Goal: Complete application form: Complete application form

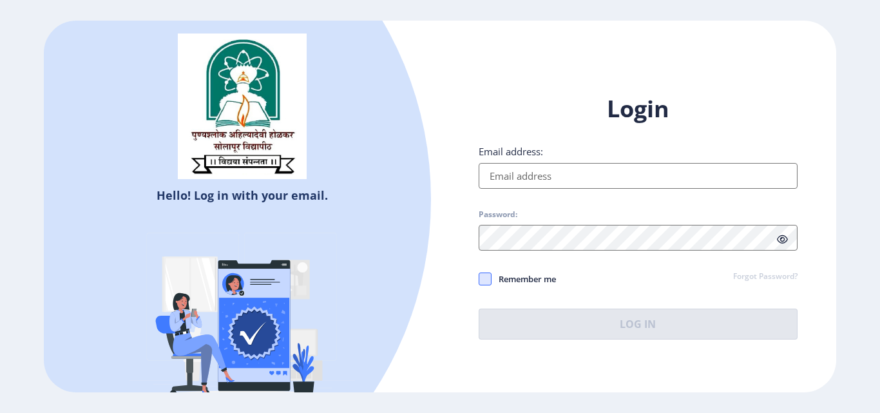
type input "[EMAIL_ADDRESS][DOMAIN_NAME]"
click at [491, 285] on span at bounding box center [485, 279] width 13 height 13
click at [479, 280] on input "Remember me" at bounding box center [479, 279] width 1 height 1
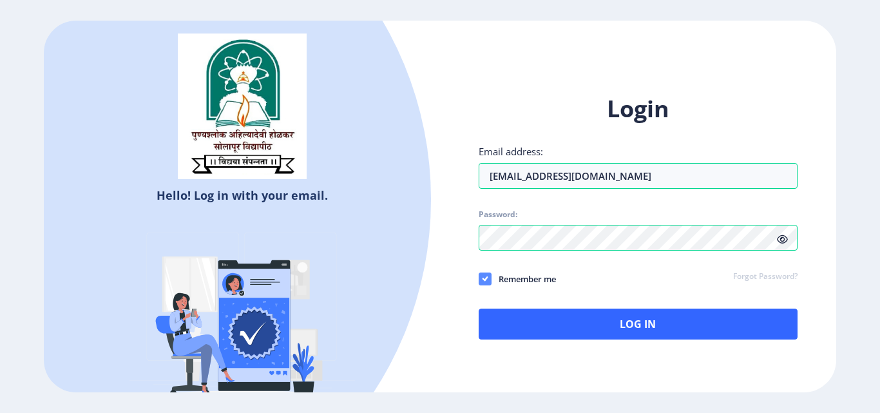
click at [491, 285] on span at bounding box center [485, 279] width 13 height 13
click at [479, 280] on input "Remember me" at bounding box center [479, 279] width 1 height 1
click at [489, 287] on nb-checkbox "Remember me" at bounding box center [517, 279] width 77 height 17
click at [780, 238] on icon at bounding box center [782, 240] width 11 height 10
click at [485, 278] on span at bounding box center [485, 279] width 13 height 13
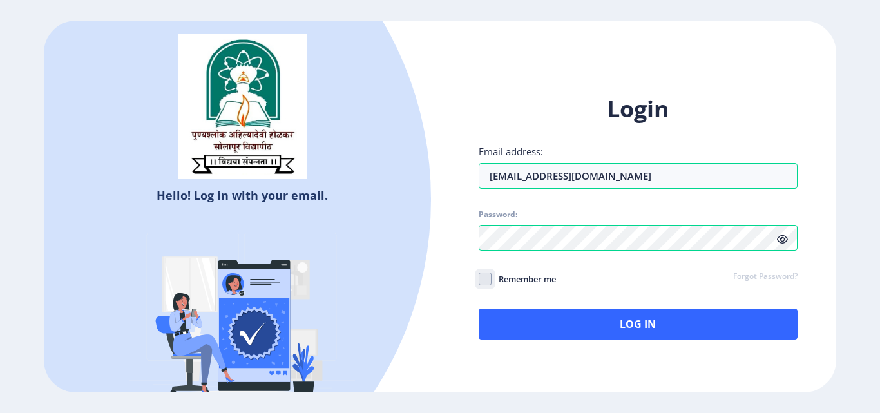
click at [479, 279] on input "Remember me" at bounding box center [479, 279] width 1 height 1
checkbox input "true"
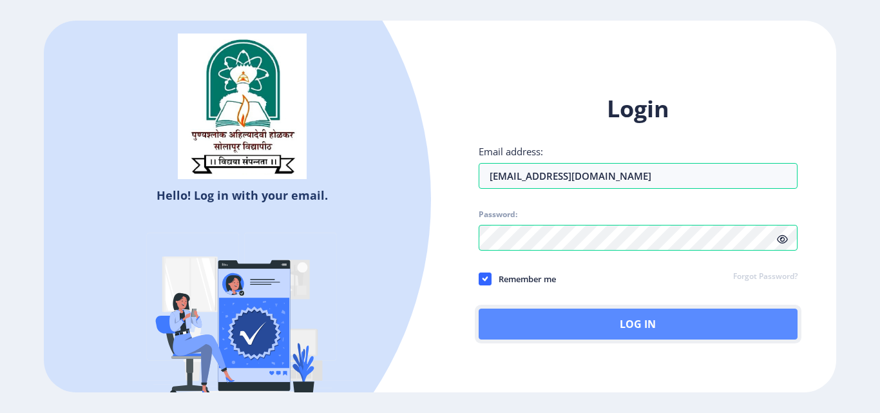
click at [574, 324] on button "Log In" at bounding box center [638, 324] width 319 height 31
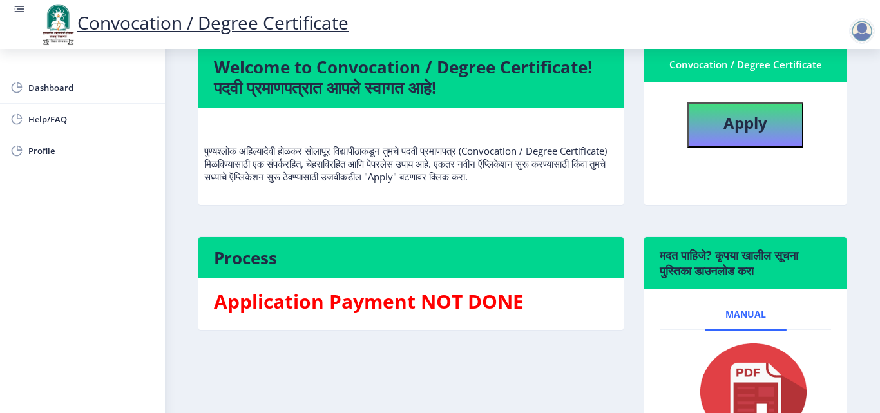
scroll to position [129, 0]
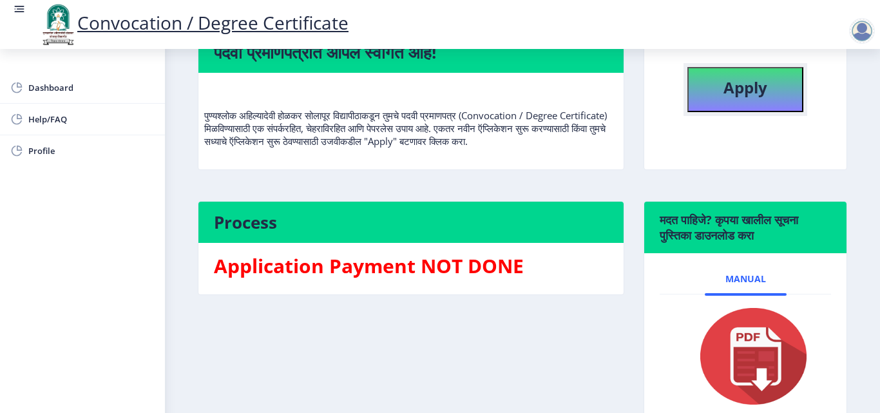
click at [721, 99] on button "Apply" at bounding box center [746, 89] width 116 height 45
select select
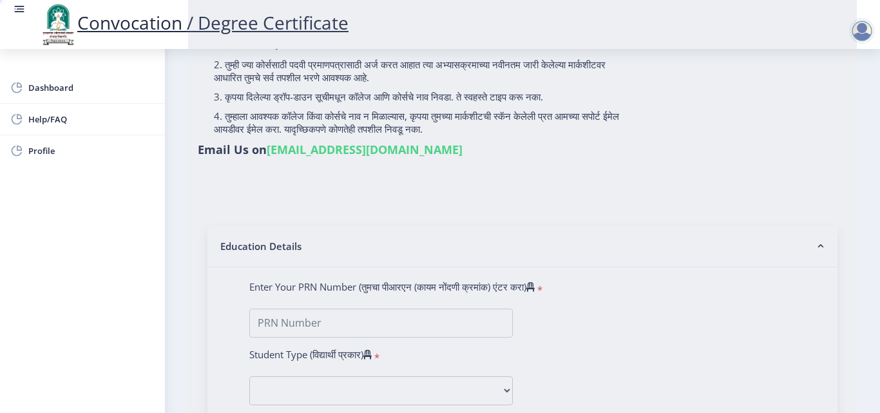
type input "[PERSON_NAME]"
type input "Usha"
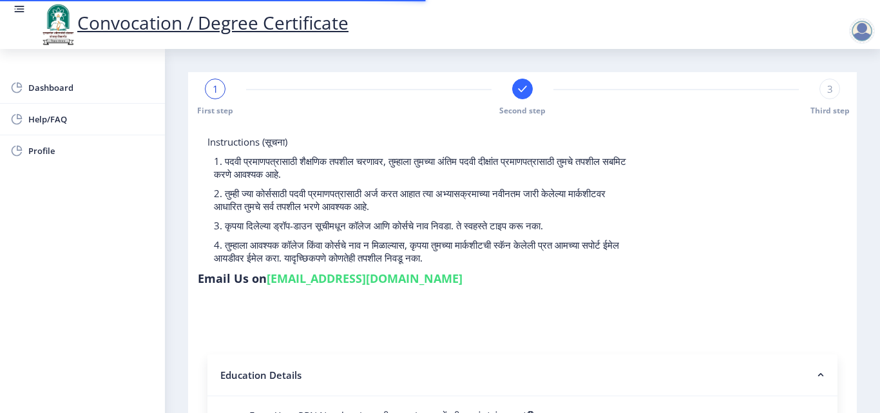
select select
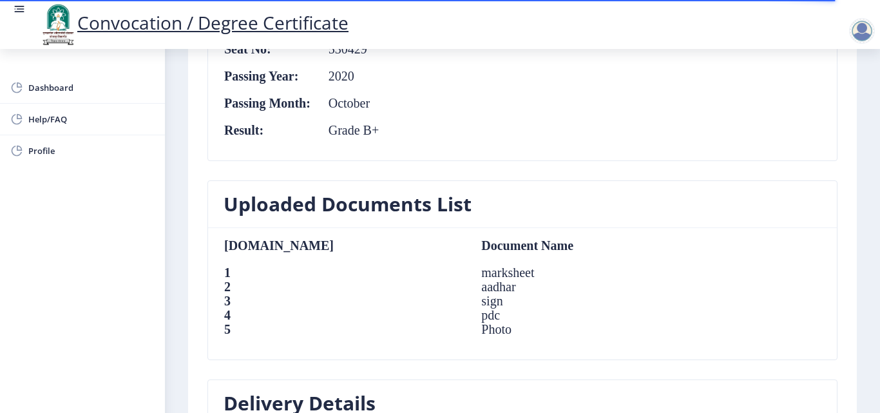
scroll to position [1114, 0]
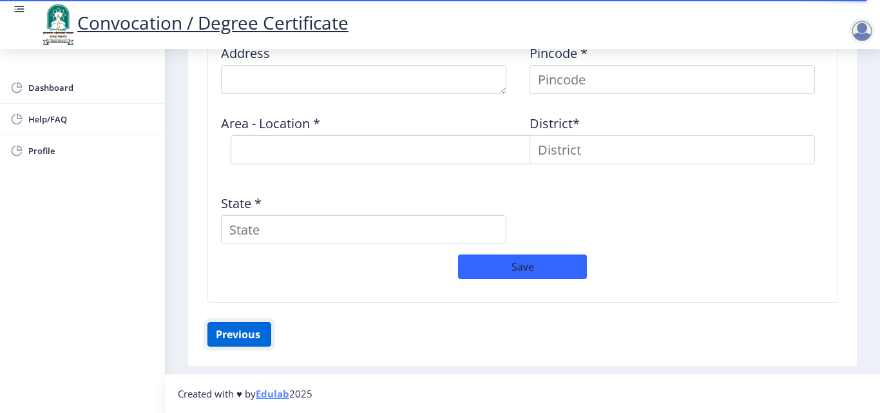
click at [236, 333] on button "Previous ‍" at bounding box center [239, 334] width 64 height 24
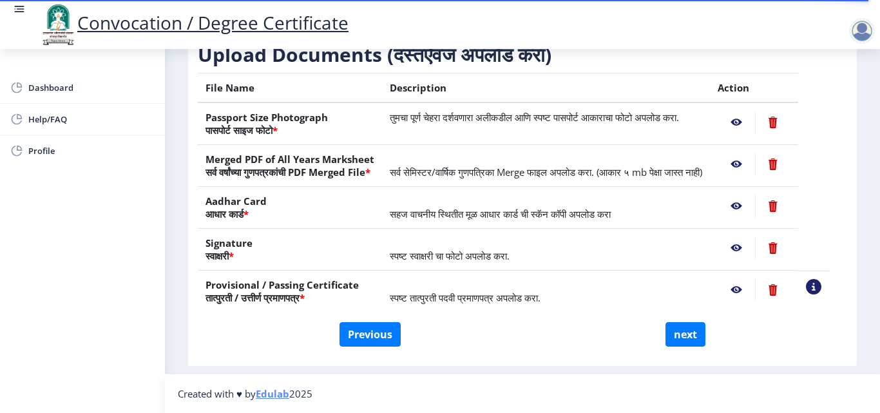
scroll to position [238, 0]
click at [360, 332] on button "Previous" at bounding box center [370, 334] width 61 height 24
select select "Regular"
select select "2020"
select select "October"
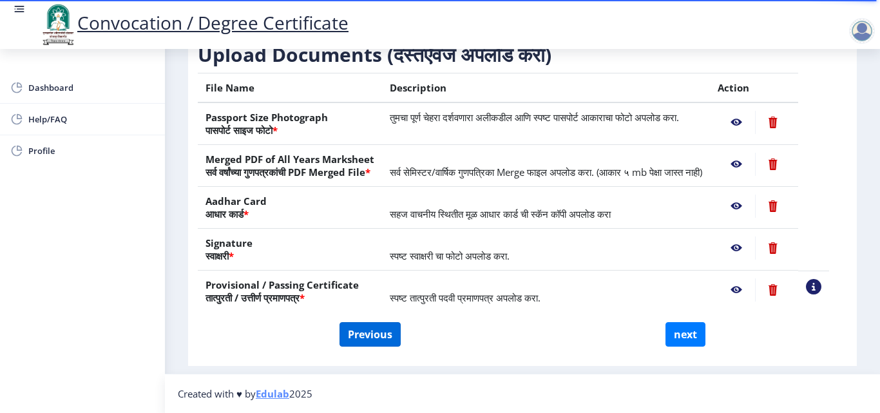
select select "Grade B+"
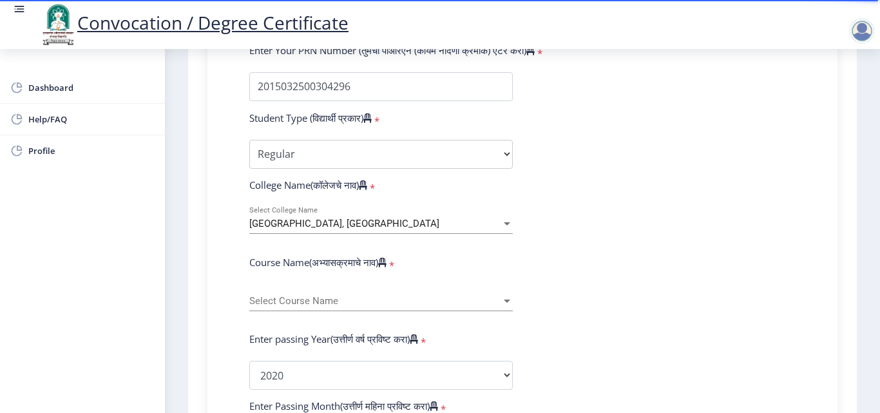
scroll to position [367, 0]
click at [439, 222] on span "[GEOGRAPHIC_DATA], [GEOGRAPHIC_DATA]" at bounding box center [344, 223] width 190 height 12
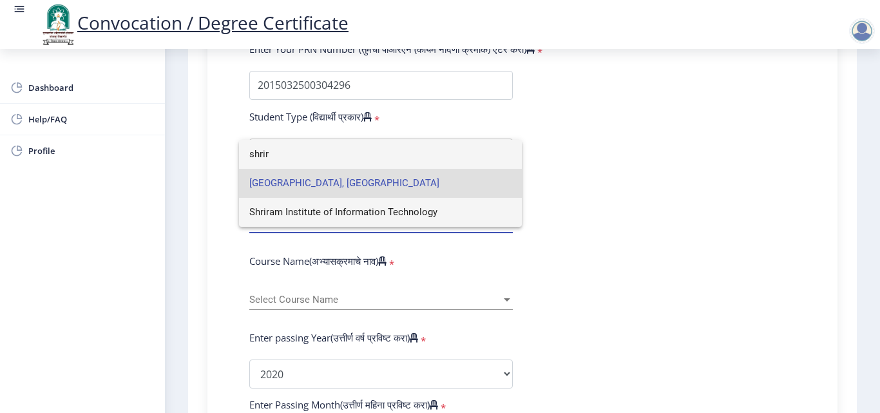
scroll to position [0, 0]
type input "shriram"
click at [368, 186] on span "[GEOGRAPHIC_DATA], [GEOGRAPHIC_DATA]" at bounding box center [380, 183] width 262 height 29
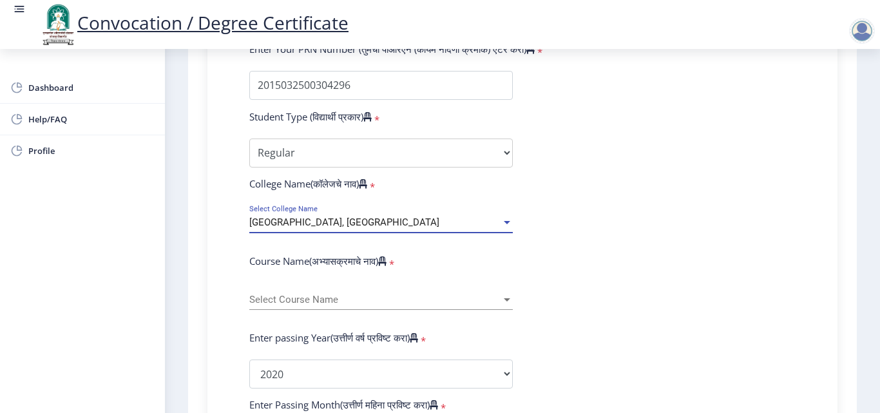
click at [316, 304] on span "Select Course Name" at bounding box center [375, 299] width 252 height 11
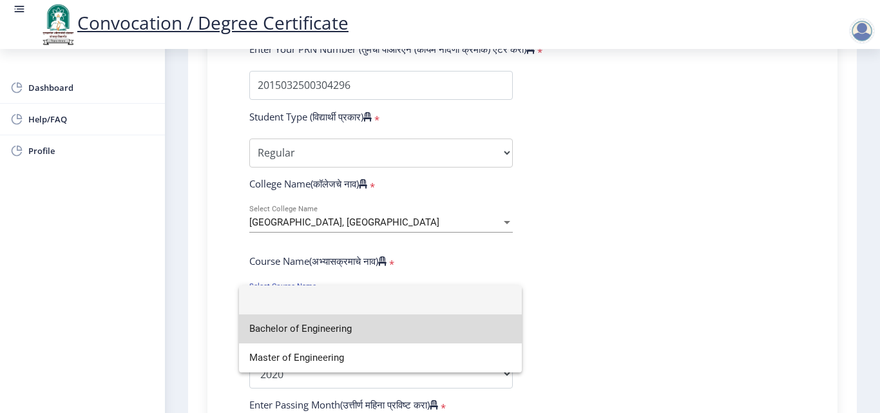
click at [320, 326] on span "Bachelor of Engineering" at bounding box center [380, 328] width 262 height 29
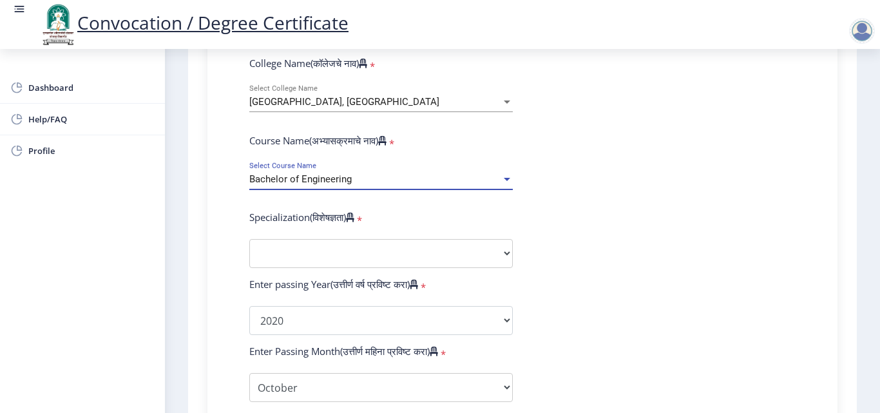
scroll to position [496, 0]
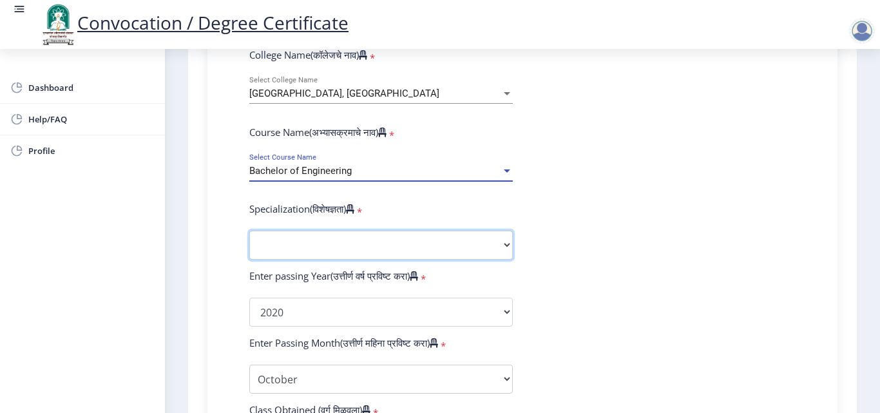
click at [348, 245] on select "Specialization Bio-Medical Engineering Civil Engineering Computer Science & Eng…" at bounding box center [381, 245] width 264 height 29
select select "Civil Engineering"
click at [249, 231] on select "Specialization Bio-Medical Engineering Civil Engineering Computer Science & Eng…" at bounding box center [381, 245] width 264 height 29
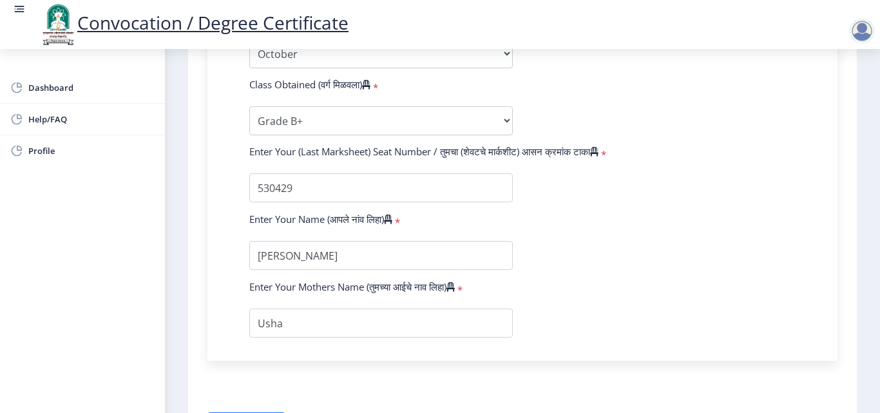
scroll to position [882, 0]
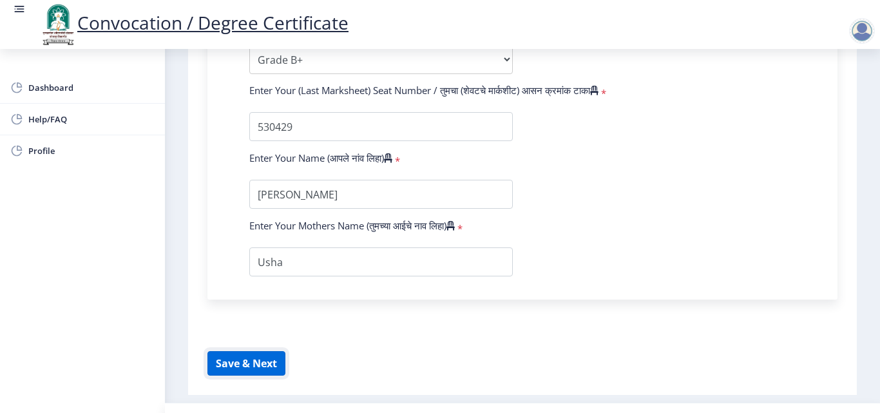
click at [261, 365] on button "Save & Next" at bounding box center [246, 363] width 78 height 24
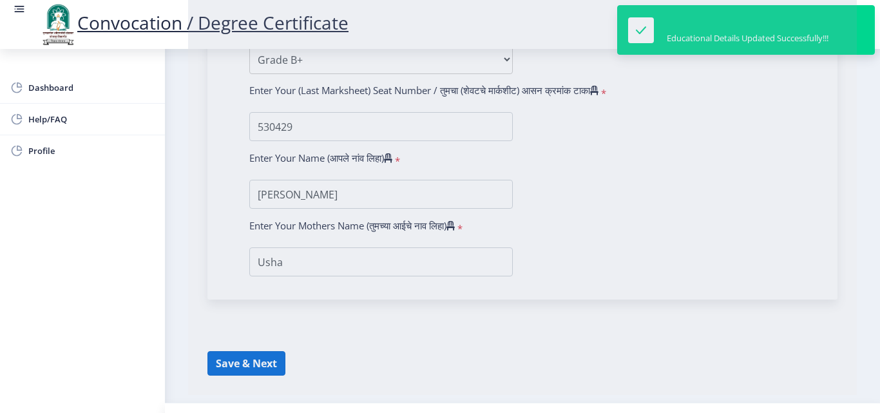
select select
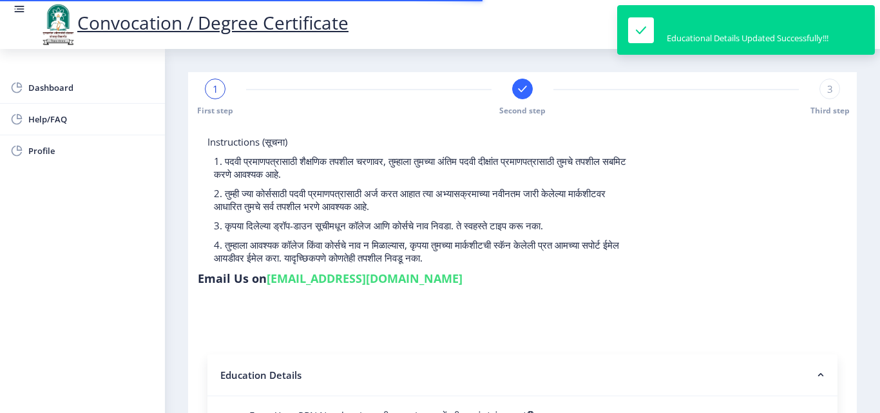
select select
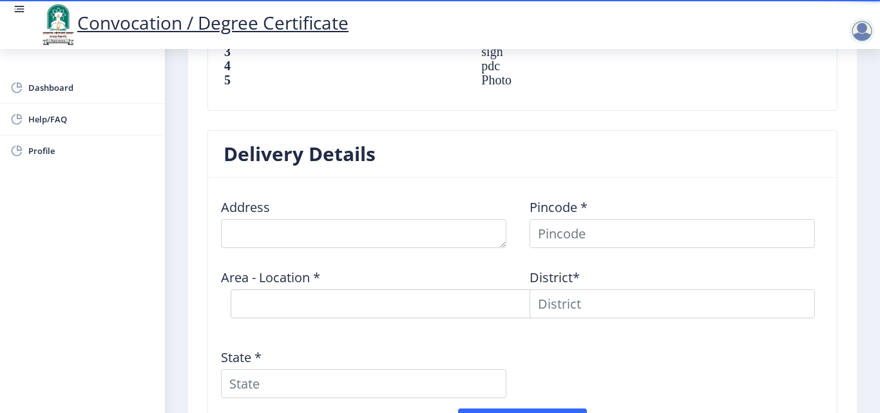
scroll to position [967, 0]
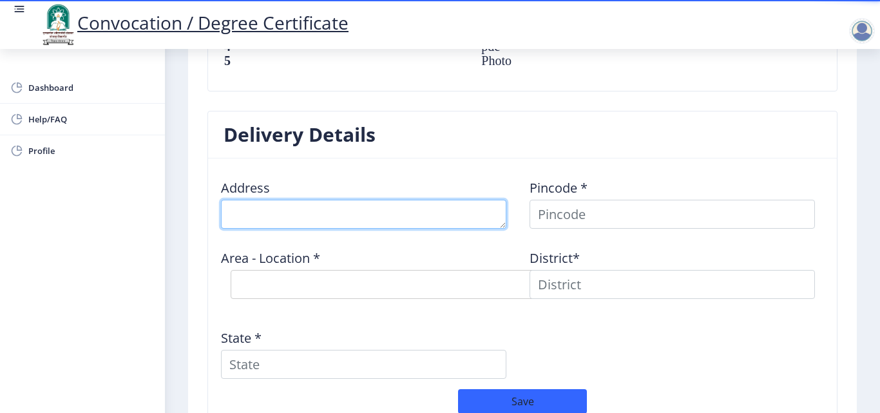
click at [338, 218] on textarea at bounding box center [363, 214] width 285 height 29
type textarea "At Wadikuroli Post Bhandishegaon"
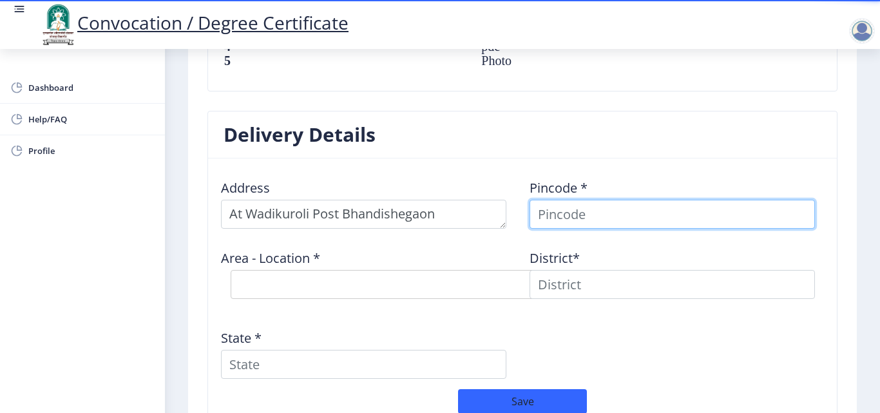
click at [537, 213] on input at bounding box center [672, 214] width 285 height 29
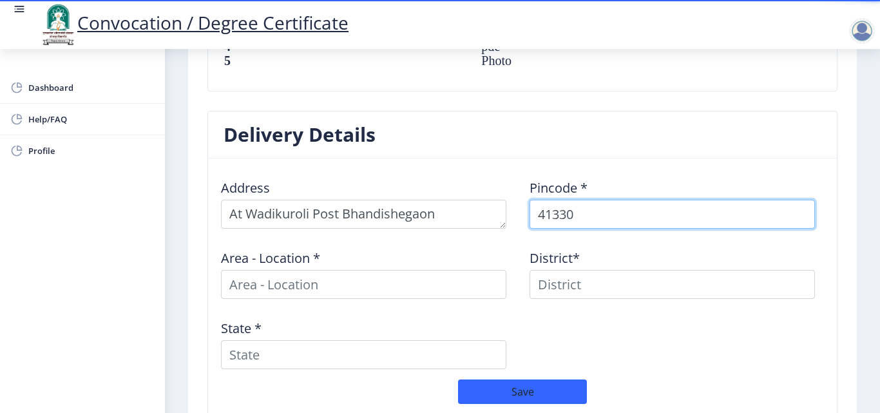
type input "413304"
select select
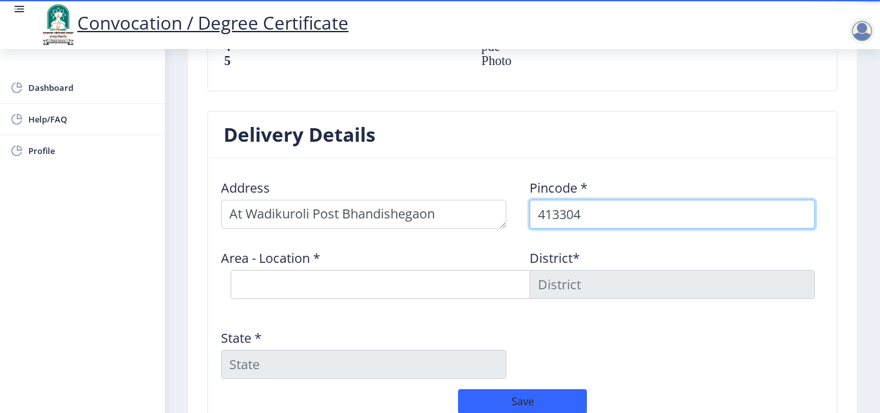
type input "413304"
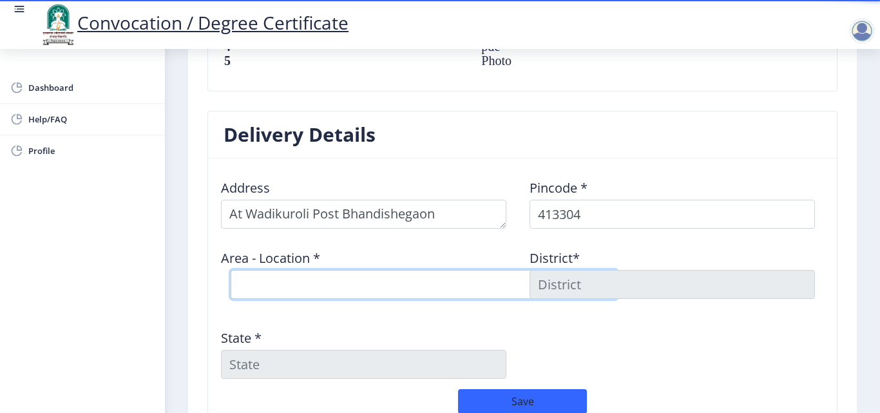
click at [351, 287] on select "Select Area Location Adhiv [PERSON_NAME] B.O Anawali B.O Babhulgaon B.O Bhandis…" at bounding box center [424, 284] width 387 height 29
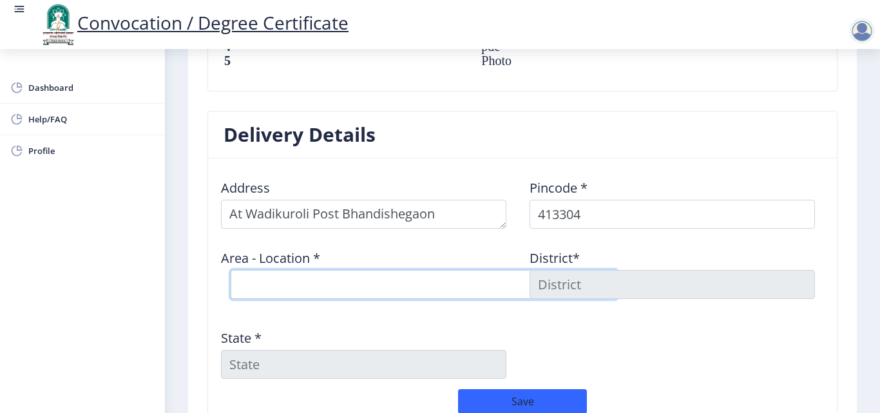
select select "5: Object"
click at [231, 270] on select "Select Area Location Adhiv [PERSON_NAME] B.O Anawali B.O Babhulgaon B.O Bhandis…" at bounding box center [424, 284] width 387 height 29
type input "SOLAPUR"
type input "[GEOGRAPHIC_DATA]"
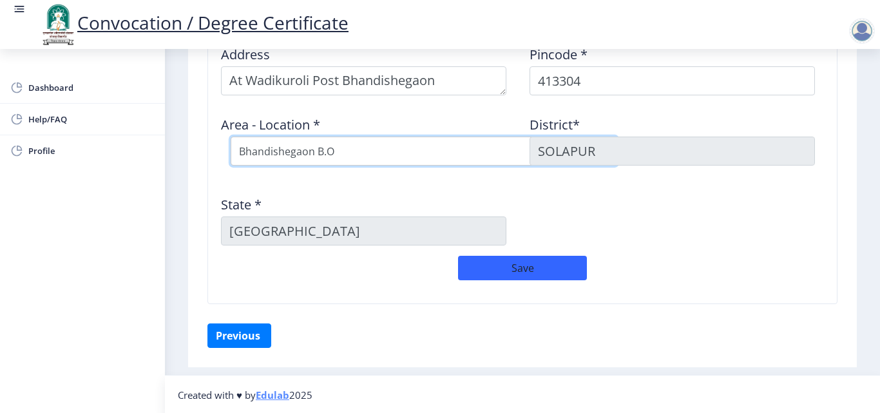
scroll to position [1101, 0]
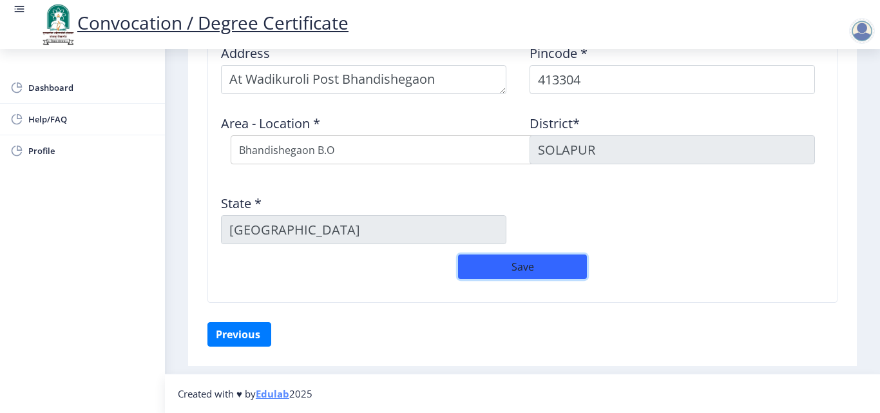
click at [494, 263] on button "Save" at bounding box center [522, 267] width 129 height 24
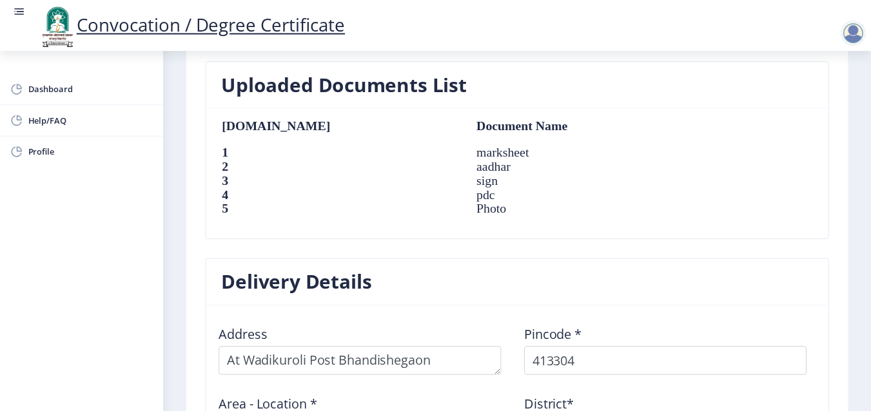
scroll to position [1129, 0]
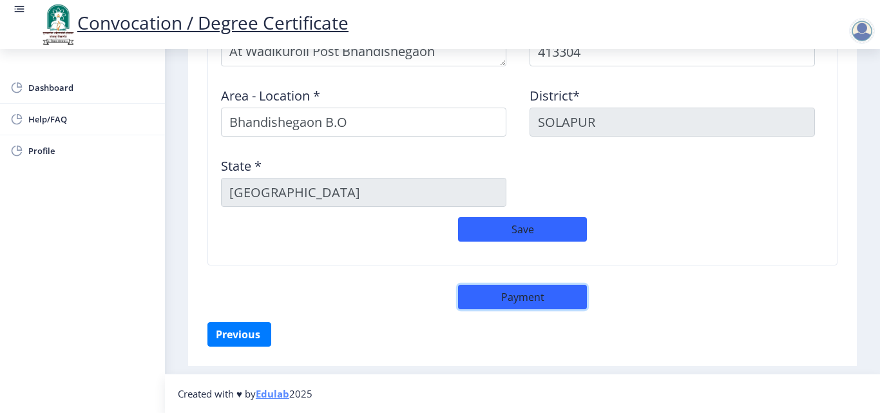
click at [505, 296] on button "Payment" at bounding box center [522, 297] width 129 height 24
select select "sealed"
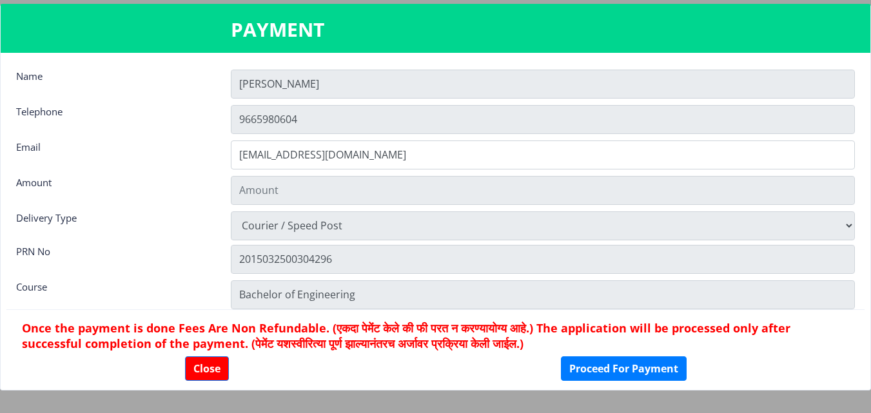
type input "2885"
click at [320, 84] on input "[PERSON_NAME]" at bounding box center [543, 84] width 624 height 29
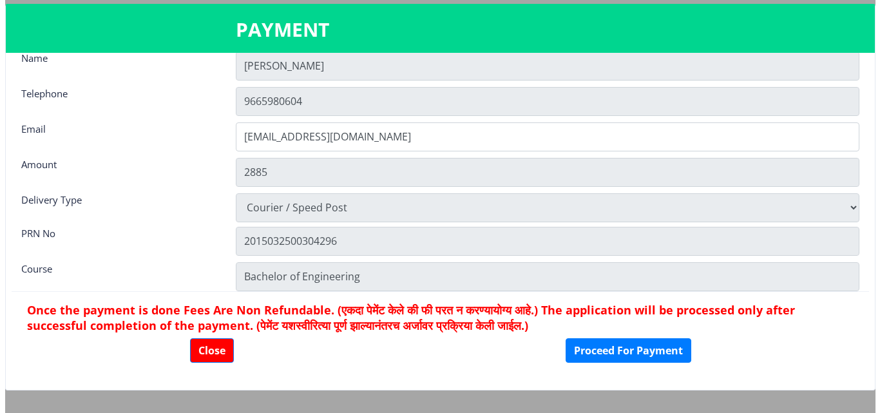
scroll to position [0, 0]
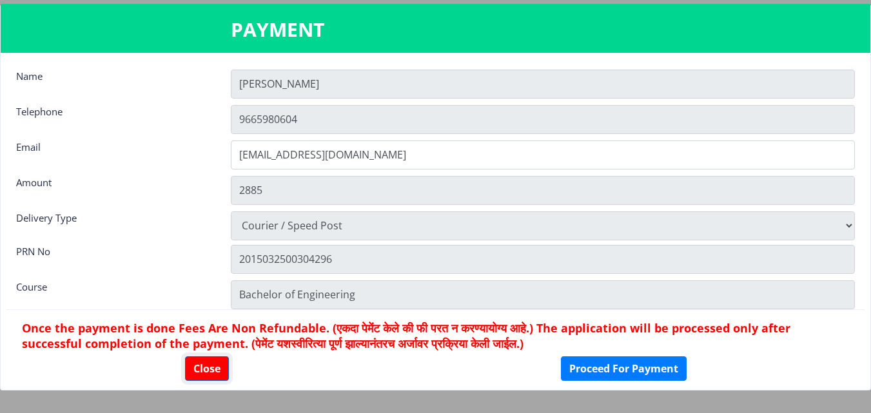
click at [204, 366] on button "Close" at bounding box center [207, 368] width 44 height 24
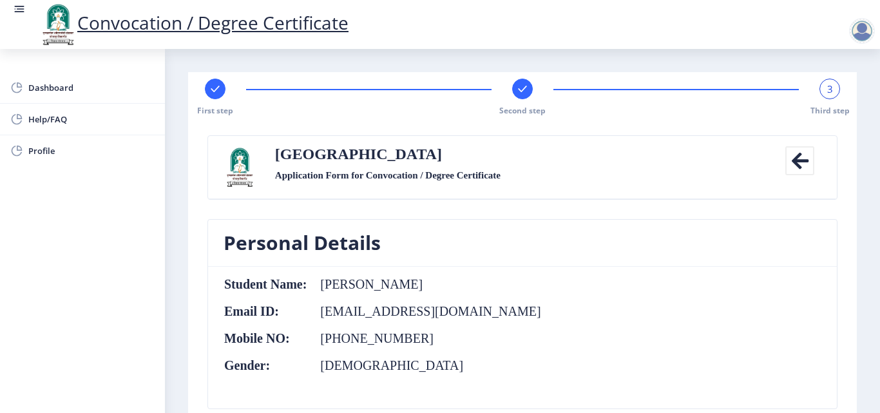
click at [858, 37] on div at bounding box center [862, 31] width 26 height 26
click at [845, 91] on link "Log out" at bounding box center [828, 100] width 103 height 31
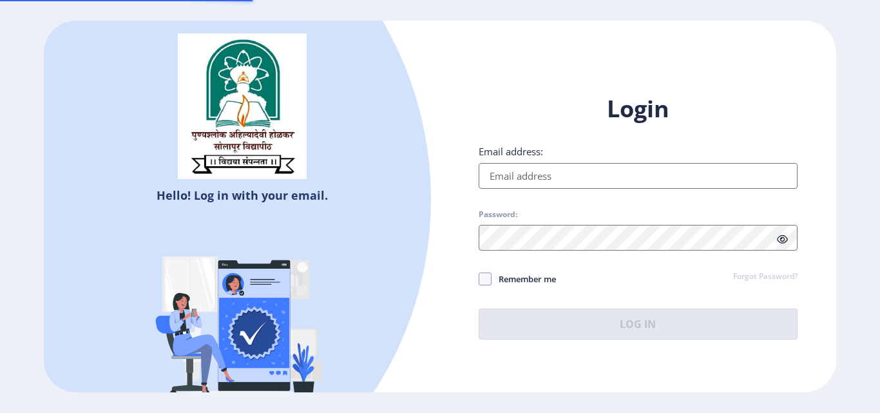
type input "[EMAIL_ADDRESS][DOMAIN_NAME]"
